Goal: Task Accomplishment & Management: Manage account settings

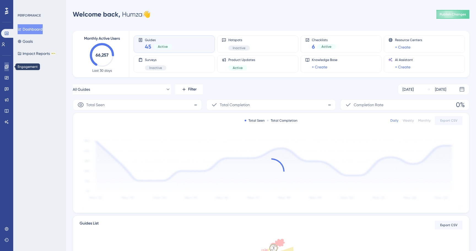
click at [9, 64] on link at bounding box center [6, 66] width 4 height 9
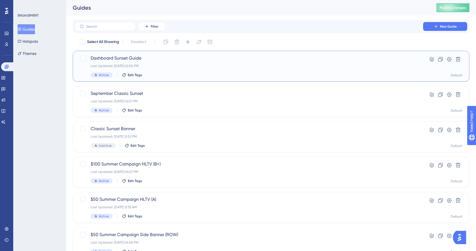
click at [153, 53] on div "Dashboard Sunset Guide Last Updated: [DATE] 02:00 PM Active Edit Tags Hyperlink…" at bounding box center [271, 66] width 397 height 31
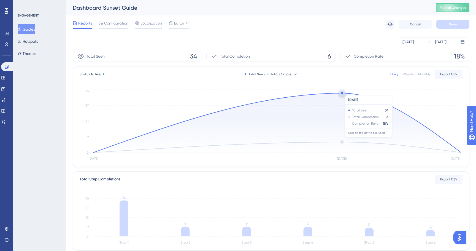
click at [342, 92] on circle at bounding box center [342, 93] width 2 height 2
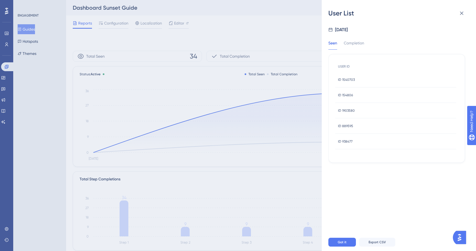
scroll to position [36, 0]
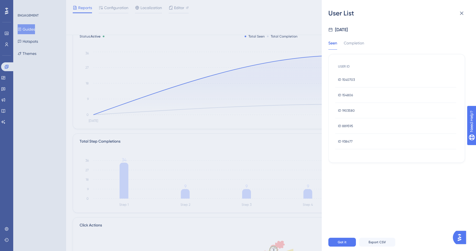
click at [357, 77] on div "ID 1540703 ID 1540703" at bounding box center [395, 79] width 121 height 15
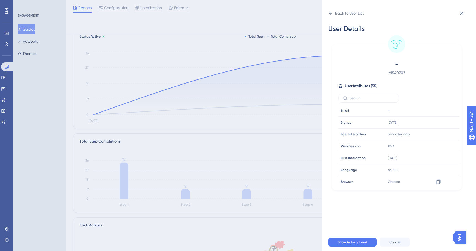
scroll to position [0, 0]
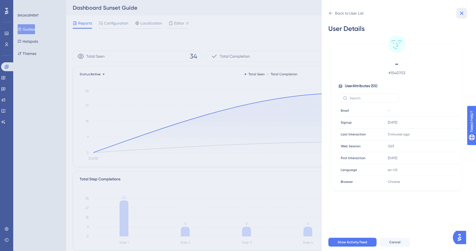
click at [462, 16] on icon at bounding box center [462, 13] width 7 height 7
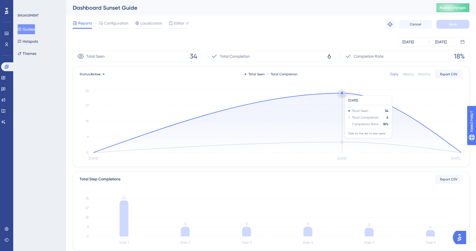
click at [344, 93] on circle at bounding box center [342, 93] width 4 height 4
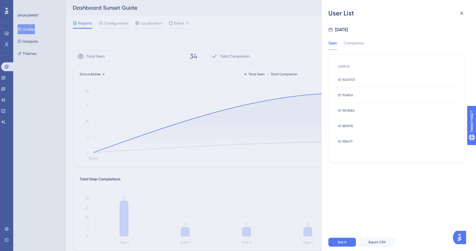
click at [351, 96] on span "ID 154806" at bounding box center [345, 95] width 15 height 4
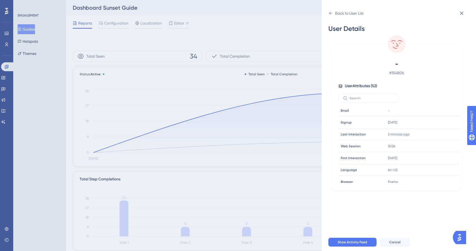
click at [328, 14] on div "Back to User List User Details - # 154806 User Attributes ( 52 ) Email Email - …" at bounding box center [399, 125] width 154 height 251
click at [330, 14] on icon at bounding box center [331, 13] width 4 height 4
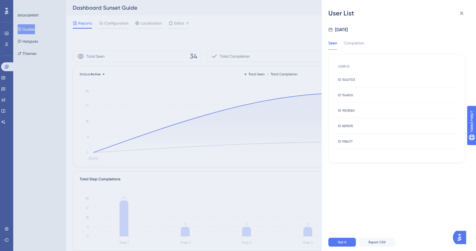
click at [352, 110] on span "ID 1903580" at bounding box center [346, 110] width 17 height 4
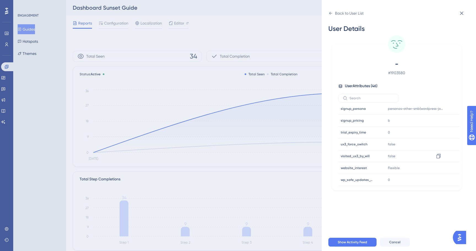
scroll to position [12, 0]
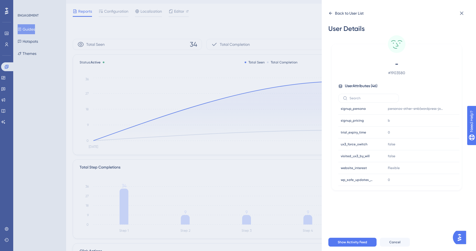
click at [332, 15] on icon at bounding box center [331, 13] width 4 height 4
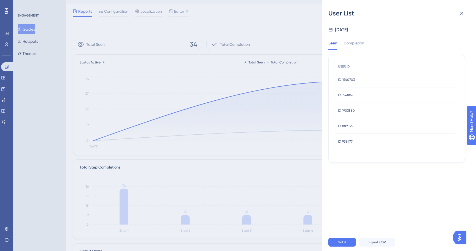
click at [346, 126] on span "ID 889595" at bounding box center [345, 126] width 15 height 4
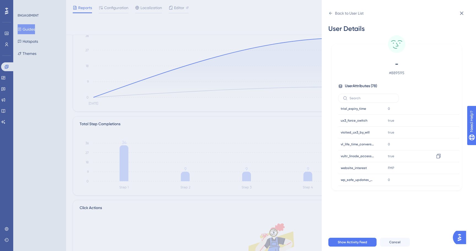
scroll to position [71, 0]
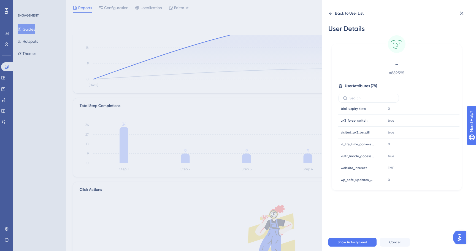
click at [330, 11] on icon at bounding box center [331, 13] width 4 height 4
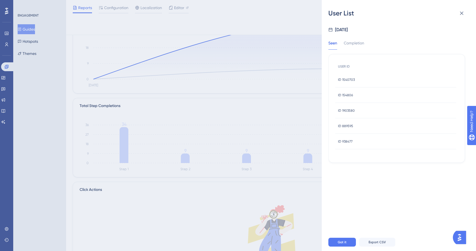
scroll to position [78, 0]
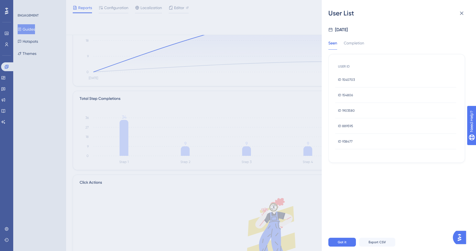
click at [351, 136] on div "ID 938477 ID 938477" at bounding box center [345, 141] width 15 height 15
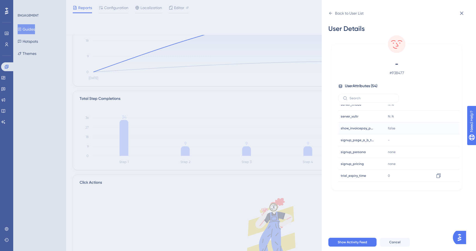
scroll to position [510, 0]
click at [332, 15] on icon at bounding box center [331, 13] width 4 height 4
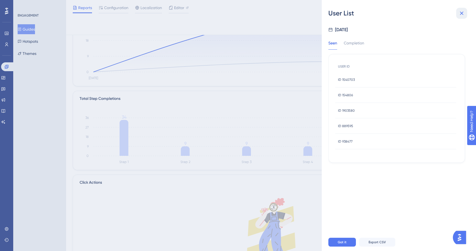
click at [458, 11] on button at bounding box center [461, 13] width 11 height 11
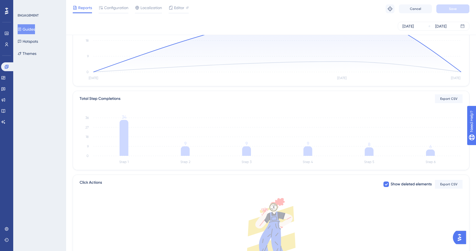
scroll to position [0, 0]
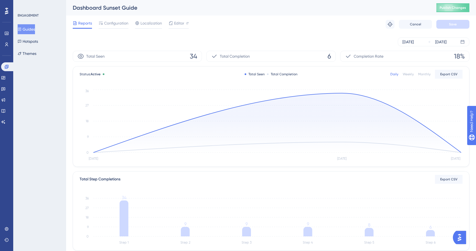
click at [32, 28] on button "Guides" at bounding box center [26, 29] width 17 height 10
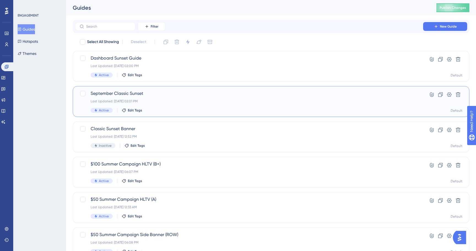
click at [138, 92] on span "September Classic Sunset" at bounding box center [249, 93] width 317 height 7
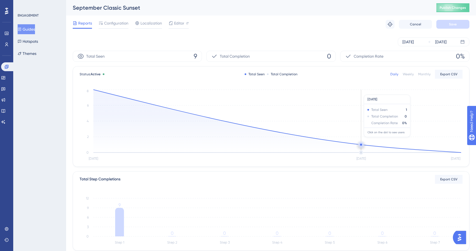
click at [361, 140] on icon "[DATE] Sep [DATE] 0 2 4 6 8" at bounding box center [271, 125] width 383 height 74
click at [361, 143] on circle at bounding box center [361, 144] width 4 height 4
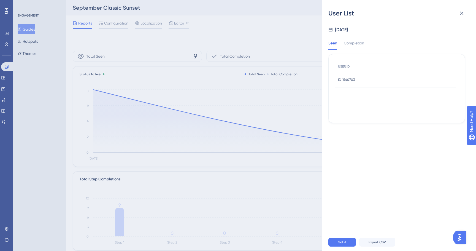
click at [354, 77] on div "ID 1540703 ID 1540703" at bounding box center [346, 79] width 17 height 15
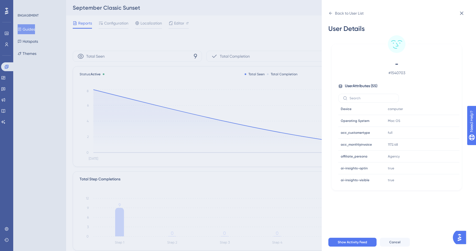
scroll to position [63, 0]
click at [463, 11] on icon at bounding box center [462, 13] width 7 height 7
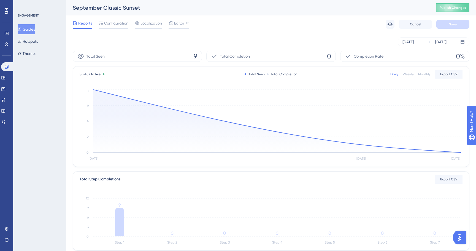
click at [203, 51] on div "Total Seen 9 Total Completion 0 Completion Rate 0%" at bounding box center [271, 56] width 397 height 11
click at [112, 24] on span "Configuration" at bounding box center [116, 23] width 24 height 7
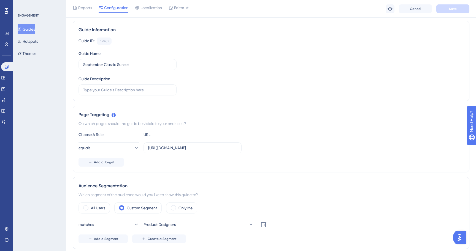
scroll to position [41, 0]
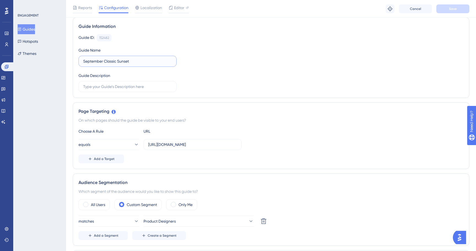
drag, startPoint x: 104, startPoint y: 61, endPoint x: 55, endPoint y: 65, distance: 48.7
type input "Classic Sunset Switch Guide"
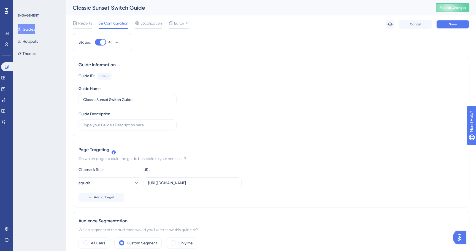
click at [443, 24] on button "Save" at bounding box center [453, 24] width 33 height 9
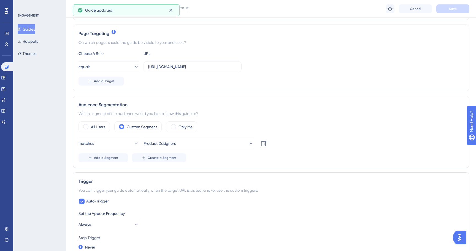
scroll to position [123, 0]
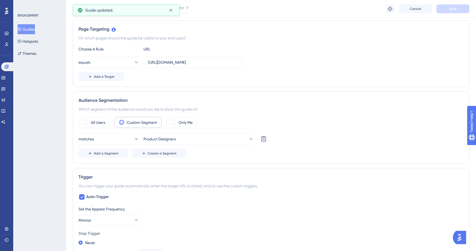
click at [138, 122] on label "Custom Segment" at bounding box center [142, 122] width 30 height 7
click at [154, 135] on button "Product Designers" at bounding box center [199, 138] width 110 height 11
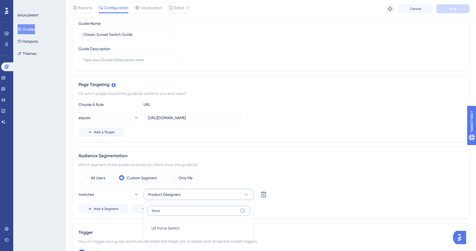
scroll to position [45, 0]
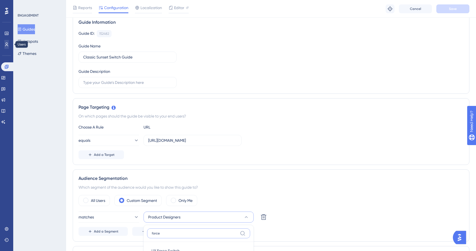
type input "force"
click at [6, 42] on icon at bounding box center [6, 44] width 3 height 4
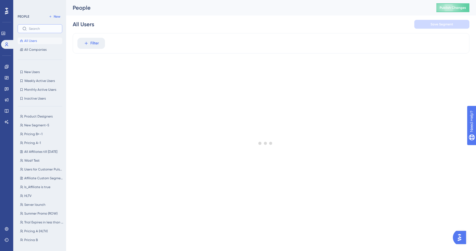
click at [33, 28] on input "text" at bounding box center [43, 29] width 29 height 4
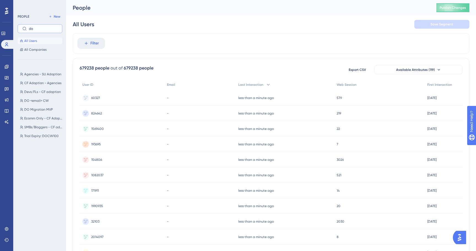
type input "d"
type input "force"
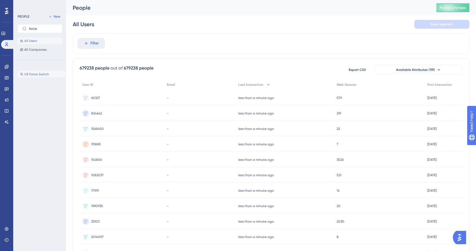
click at [33, 71] on button "UX Force Switch UX Force Switch" at bounding box center [42, 74] width 48 height 7
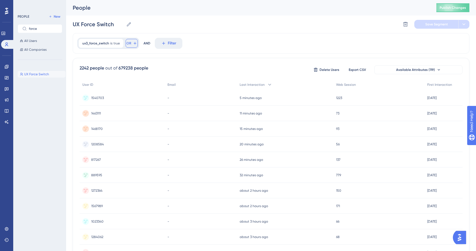
click at [127, 41] on button "OR" at bounding box center [132, 43] width 12 height 9
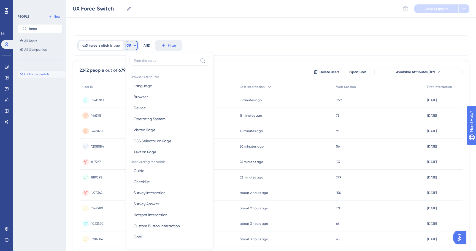
scroll to position [23, 0]
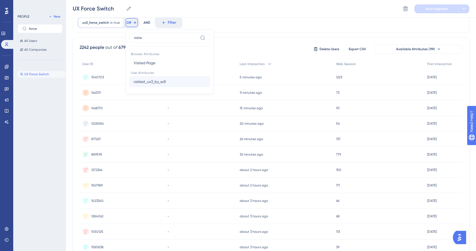
type input "visite"
click at [143, 78] on button "visited_ux3_by_will visited_ux3_by_will" at bounding box center [169, 81] width 81 height 11
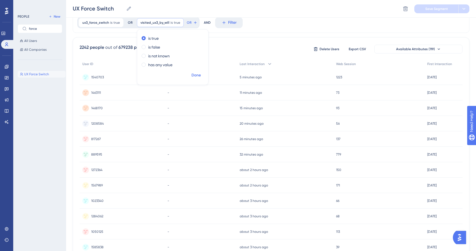
click at [194, 74] on span "Done" at bounding box center [196, 75] width 9 height 7
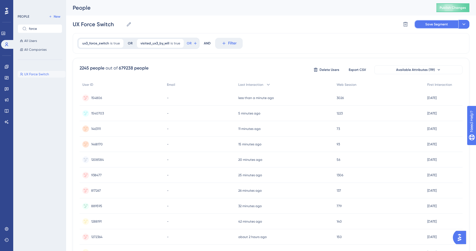
click at [426, 28] on button "Save Segment" at bounding box center [437, 24] width 44 height 9
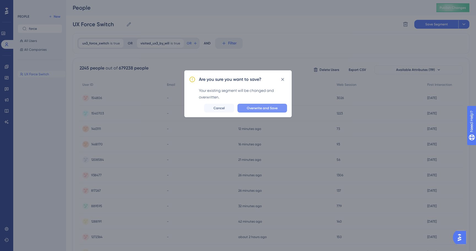
click at [269, 110] on button "Overwrite and Save" at bounding box center [263, 108] width 50 height 9
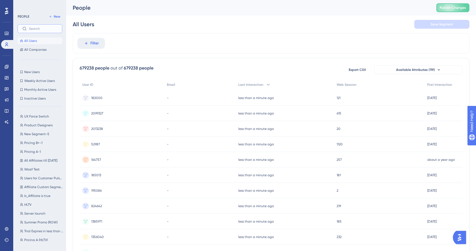
click at [40, 29] on input "text" at bounding box center [43, 29] width 29 height 4
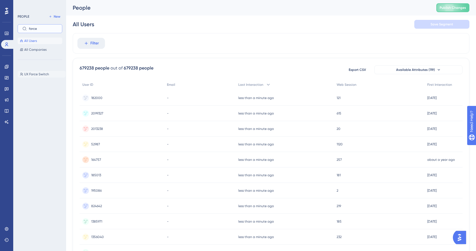
type input "force"
click at [38, 72] on button "UX Force Switch UX Force Switch" at bounding box center [42, 74] width 48 height 7
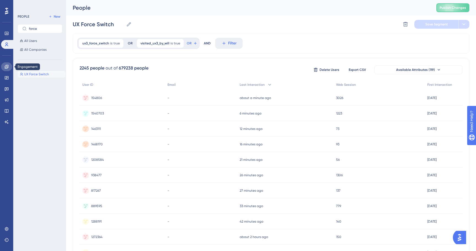
click at [6, 63] on link at bounding box center [6, 66] width 11 height 9
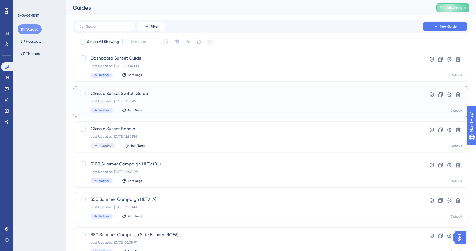
click at [142, 95] on span "Classic Sunset Switch Guide" at bounding box center [249, 93] width 317 height 7
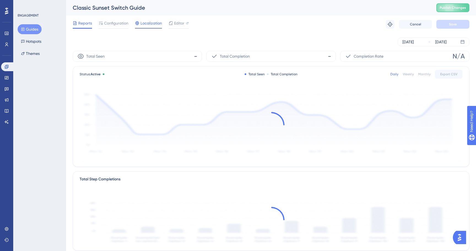
click at [148, 25] on span "Localization" at bounding box center [151, 23] width 21 height 7
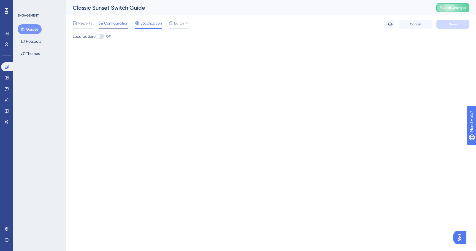
click at [115, 25] on span "Configuration" at bounding box center [116, 23] width 24 height 7
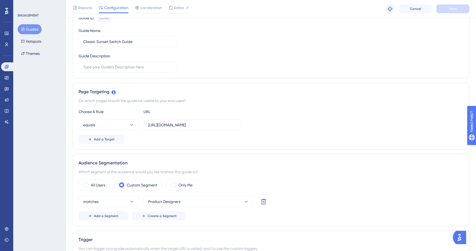
scroll to position [107, 0]
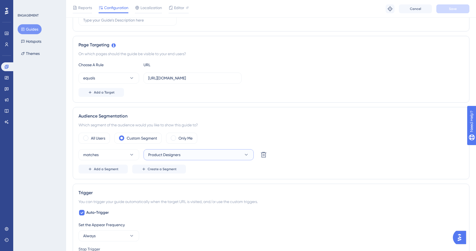
click at [160, 152] on span "Product Designers" at bounding box center [164, 154] width 32 height 7
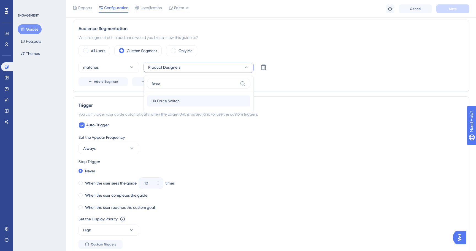
type input "force"
click at [173, 103] on span "UX Force Switch" at bounding box center [166, 101] width 28 height 7
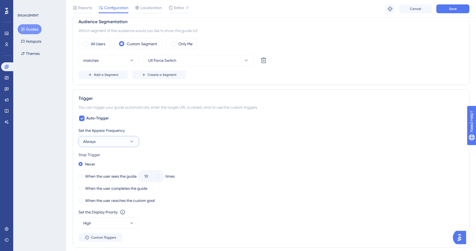
click at [100, 143] on button "Always" at bounding box center [109, 141] width 61 height 11
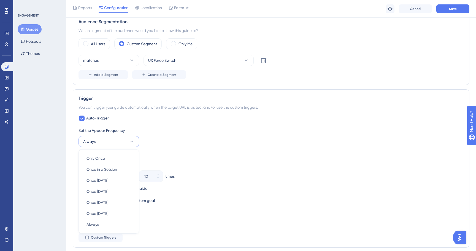
scroll to position [267, 0]
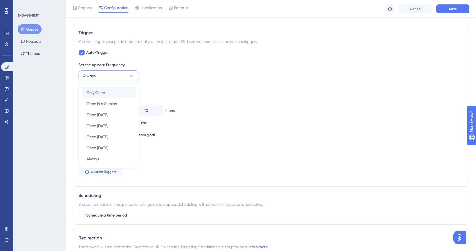
click at [111, 96] on div "Only Once Only Once" at bounding box center [109, 92] width 45 height 11
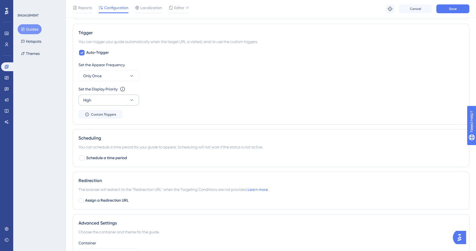
scroll to position [247, 0]
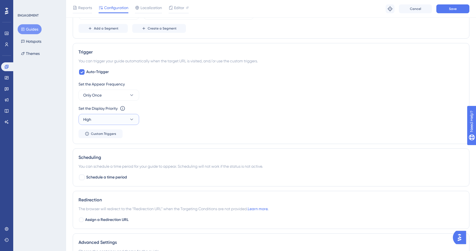
click at [105, 119] on button "High" at bounding box center [109, 119] width 61 height 11
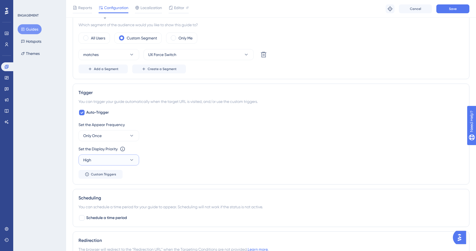
click at [106, 161] on button "High" at bounding box center [109, 159] width 61 height 11
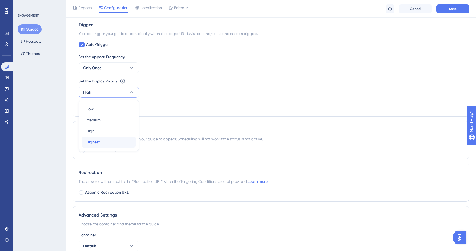
click at [109, 144] on div "Highest Highest" at bounding box center [109, 141] width 45 height 11
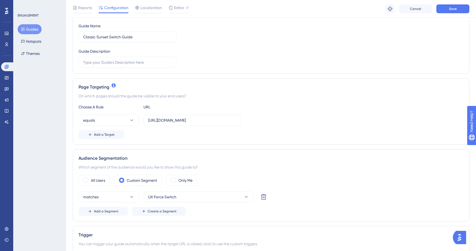
scroll to position [0, 0]
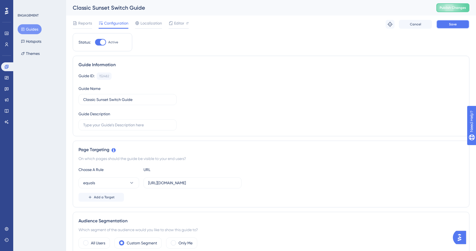
click at [452, 26] on span "Save" at bounding box center [453, 24] width 8 height 4
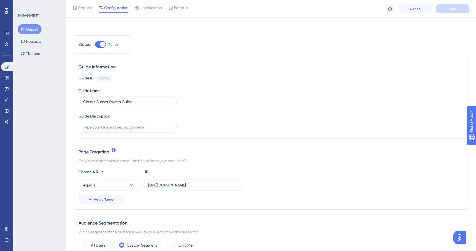
scroll to position [80, 0]
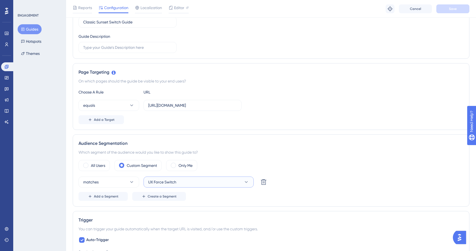
click at [217, 179] on button "UX Force Switch" at bounding box center [199, 181] width 110 height 11
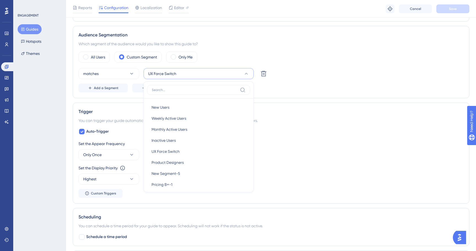
scroll to position [183, 0]
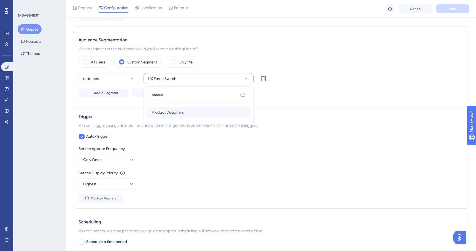
type input "produc"
click at [194, 113] on div "Product Designers Product Designers" at bounding box center [199, 112] width 94 height 11
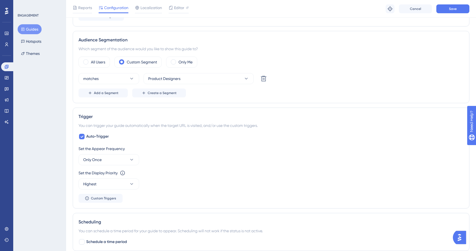
scroll to position [0, 0]
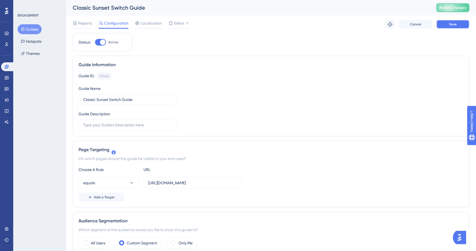
click at [450, 26] on span "Save" at bounding box center [453, 24] width 8 height 4
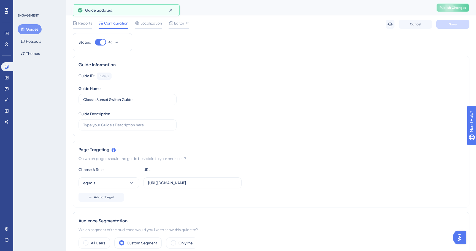
click at [447, 7] on span "Publish Changes" at bounding box center [453, 8] width 26 height 4
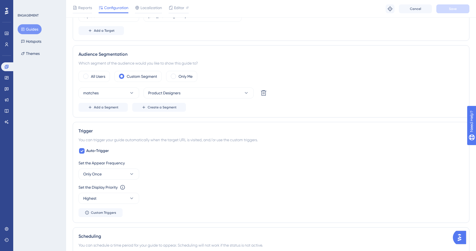
scroll to position [174, 0]
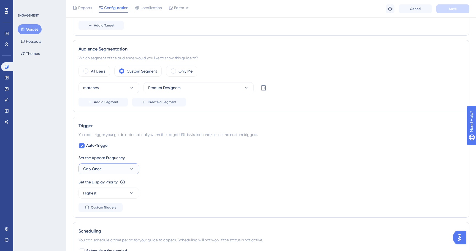
click at [117, 168] on button "Only Once" at bounding box center [109, 168] width 61 height 11
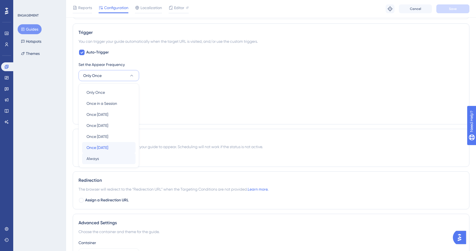
drag, startPoint x: 112, startPoint y: 153, endPoint x: 111, endPoint y: 157, distance: 4.5
click at [111, 157] on div "Only Once Only Once Once in a Session Once in a Session Once in 1 day Once in 1…" at bounding box center [108, 125] width 53 height 77
click at [111, 157] on div "Always Always" at bounding box center [109, 158] width 45 height 11
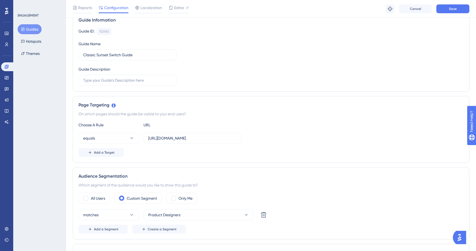
scroll to position [0, 0]
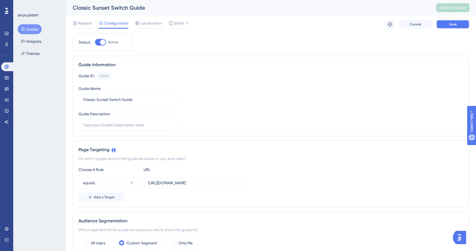
click at [450, 21] on button "Save" at bounding box center [453, 24] width 33 height 9
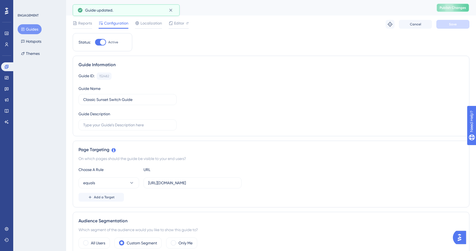
click at [452, 11] on button "Publish Changes" at bounding box center [453, 7] width 33 height 9
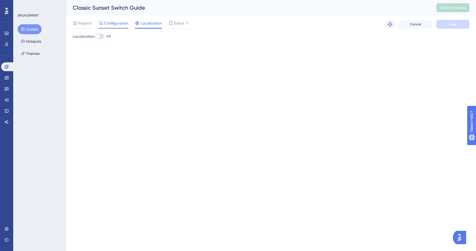
click at [122, 25] on span "Configuration" at bounding box center [116, 23] width 24 height 7
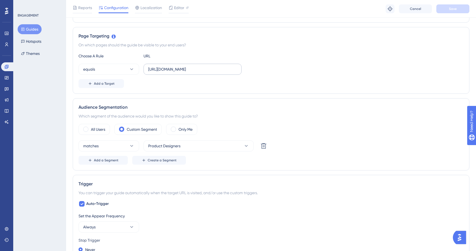
scroll to position [386, 0]
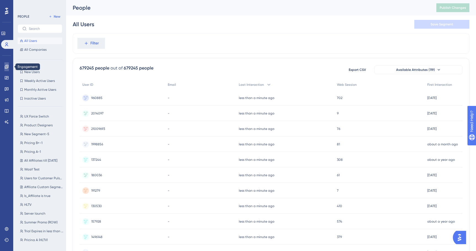
click at [7, 68] on icon at bounding box center [7, 67] width 4 height 4
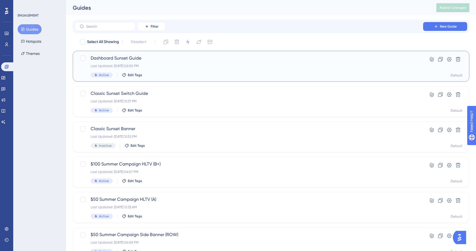
click at [148, 66] on div "Last Updated: [DATE] 02:00 PM" at bounding box center [249, 66] width 317 height 4
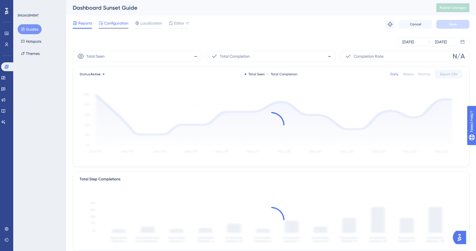
click at [123, 24] on span "Configuration" at bounding box center [116, 23] width 24 height 7
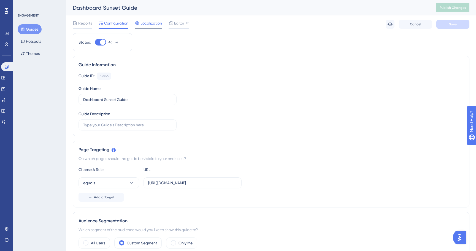
click at [141, 23] on span "Localization" at bounding box center [151, 23] width 21 height 7
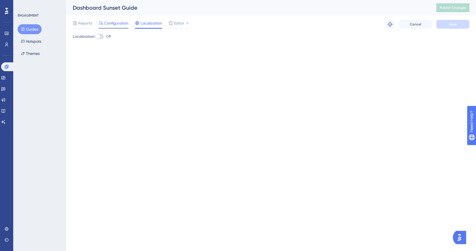
click at [116, 22] on span "Configuration" at bounding box center [116, 23] width 24 height 7
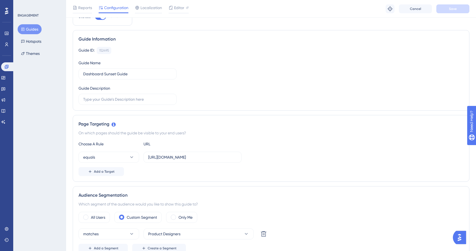
scroll to position [82, 0]
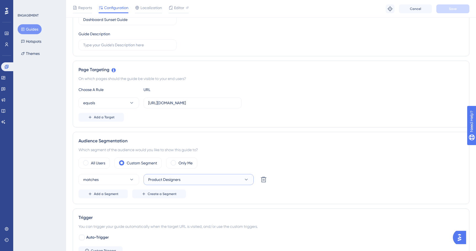
click at [163, 179] on span "Product Designers" at bounding box center [164, 179] width 32 height 7
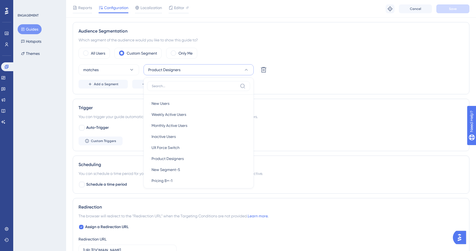
click at [306, 80] on div "Add a Segment Create a Segment" at bounding box center [271, 84] width 385 height 9
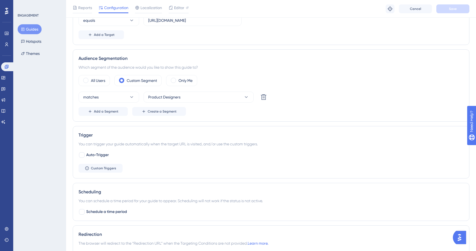
scroll to position [0, 0]
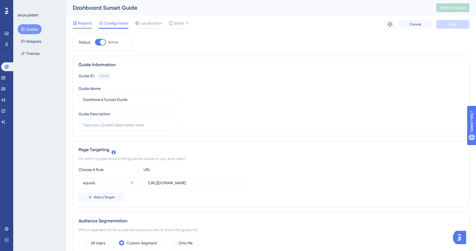
click at [89, 23] on span "Reports" at bounding box center [85, 23] width 14 height 7
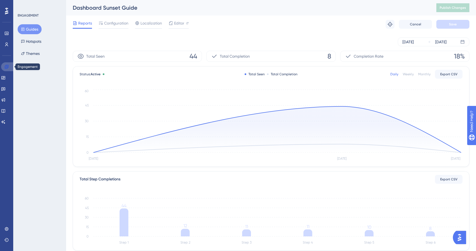
click at [10, 63] on link at bounding box center [7, 66] width 13 height 9
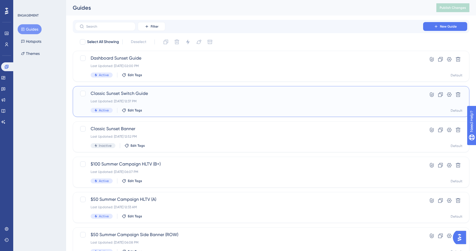
click at [166, 97] on div "Classic Sunset Switch Guide Last Updated: Sep 25 2025, 12:37 PM Active Edit Tags" at bounding box center [249, 101] width 317 height 23
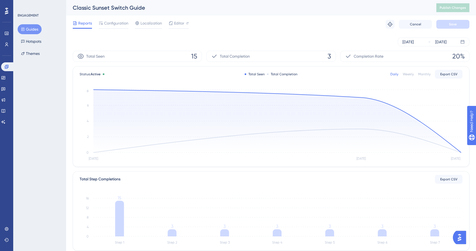
click at [333, 57] on div "Total Completion 3" at bounding box center [270, 56] width 129 height 11
click at [125, 22] on span "Configuration" at bounding box center [116, 23] width 24 height 7
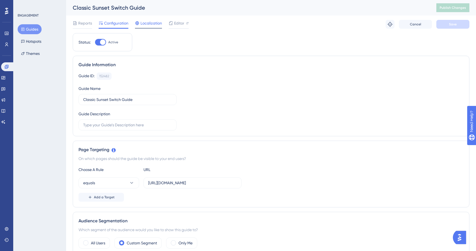
click at [154, 21] on span "Localization" at bounding box center [151, 23] width 21 height 7
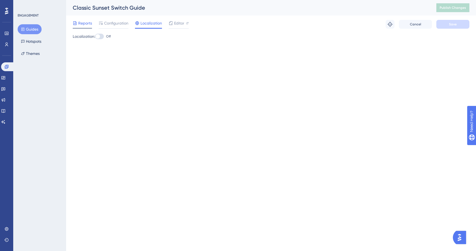
click at [88, 20] on span "Reports" at bounding box center [85, 23] width 14 height 7
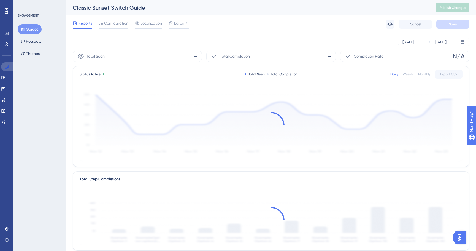
click at [5, 67] on icon at bounding box center [7, 67] width 4 height 4
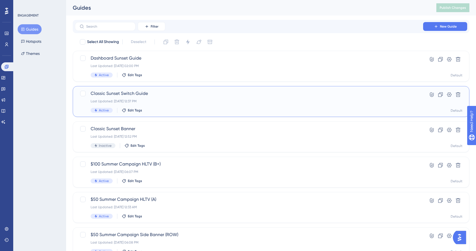
click at [145, 94] on span "Classic Sunset Switch Guide" at bounding box center [249, 93] width 317 height 7
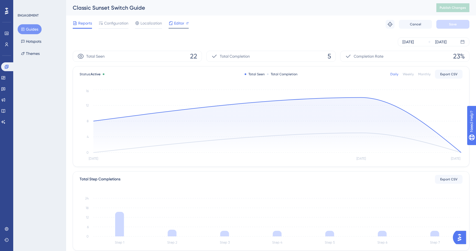
click at [181, 23] on span "Editor" at bounding box center [179, 23] width 10 height 7
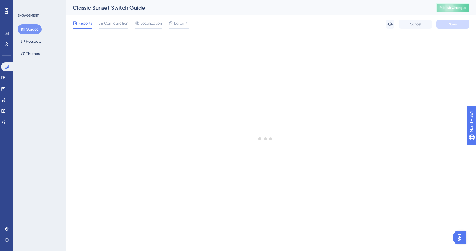
click at [453, 6] on span "Publish Changes" at bounding box center [453, 8] width 26 height 4
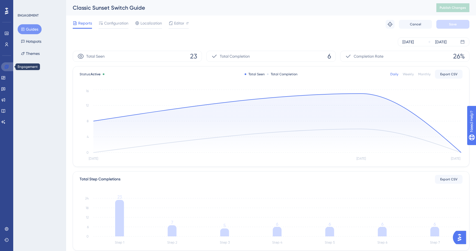
click at [9, 64] on link at bounding box center [7, 66] width 13 height 9
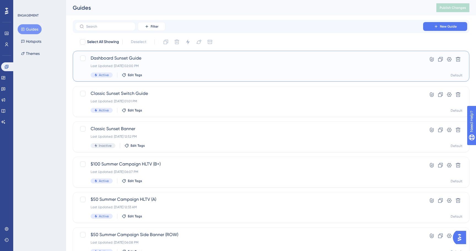
click at [157, 75] on div "Active Edit Tags" at bounding box center [249, 74] width 317 height 5
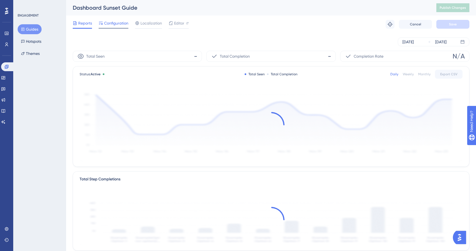
click at [116, 28] on div "Configuration" at bounding box center [114, 24] width 30 height 9
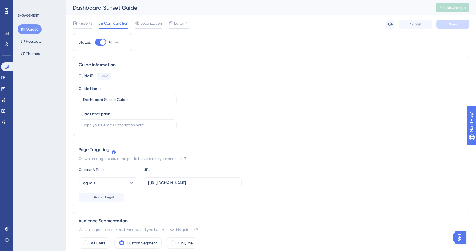
click at [29, 29] on button "Guides" at bounding box center [30, 29] width 24 height 10
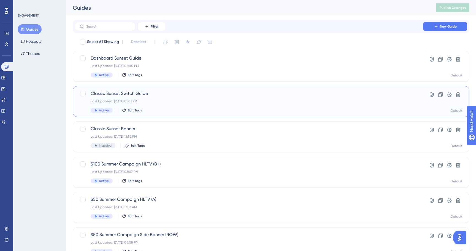
click at [145, 88] on div "Classic Sunset Switch Guide Last Updated: Sep 25 2025, 01:01 PM Active Edit Tag…" at bounding box center [271, 101] width 397 height 31
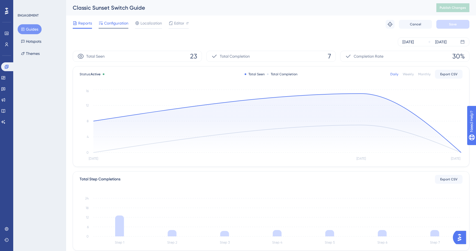
click at [116, 23] on span "Configuration" at bounding box center [116, 23] width 24 height 7
